Goal: Task Accomplishment & Management: Manage account settings

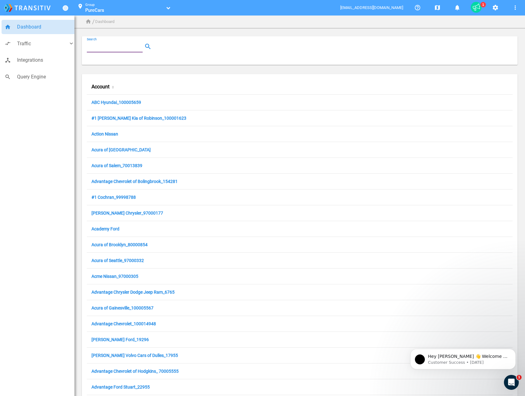
click at [117, 45] on input "Search" at bounding box center [116, 46] width 58 height 7
paste input "97025301"
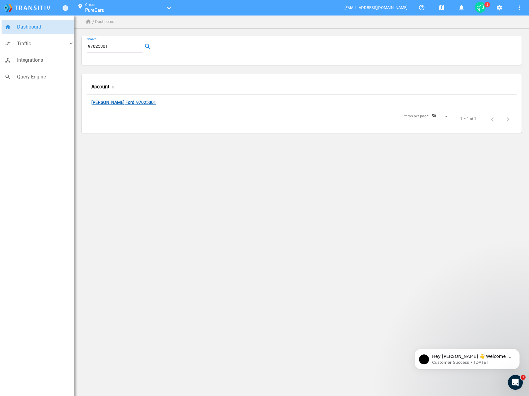
type input "97025301"
click at [105, 103] on link "[PERSON_NAME] Ford_97025301" at bounding box center [123, 103] width 65 height 6
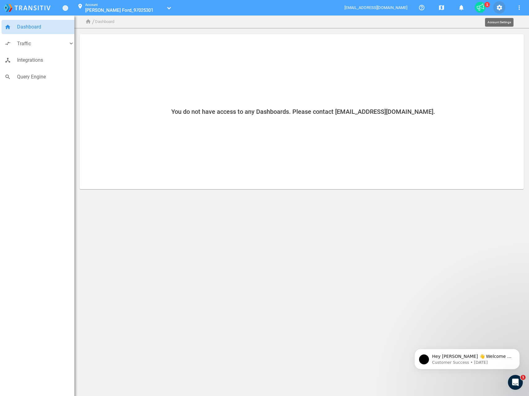
click at [501, 6] on mat-icon "settings" at bounding box center [499, 7] width 7 height 7
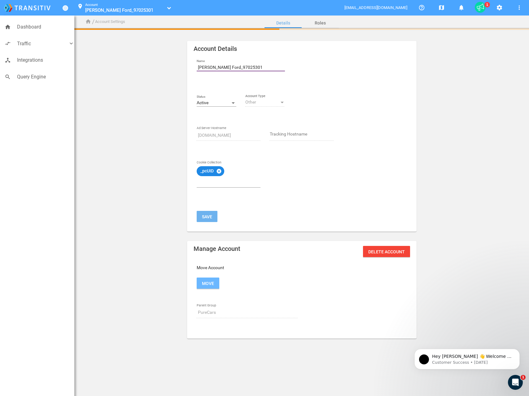
drag, startPoint x: 225, startPoint y: 67, endPoint x: 180, endPoint y: 65, distance: 45.3
click at [180, 65] on div "Account Details Name [PERSON_NAME] Ford_97025301 Status Active Other Account Ty…" at bounding box center [302, 195] width 444 height 309
paste input "Group 1 Ford of [GEOGRAPHIC_DATA]"
type input "Group 1 Ford of Shreveport_97025301"
click at [205, 216] on button "Save" at bounding box center [207, 216] width 21 height 11
